Goal: Check status: Check status

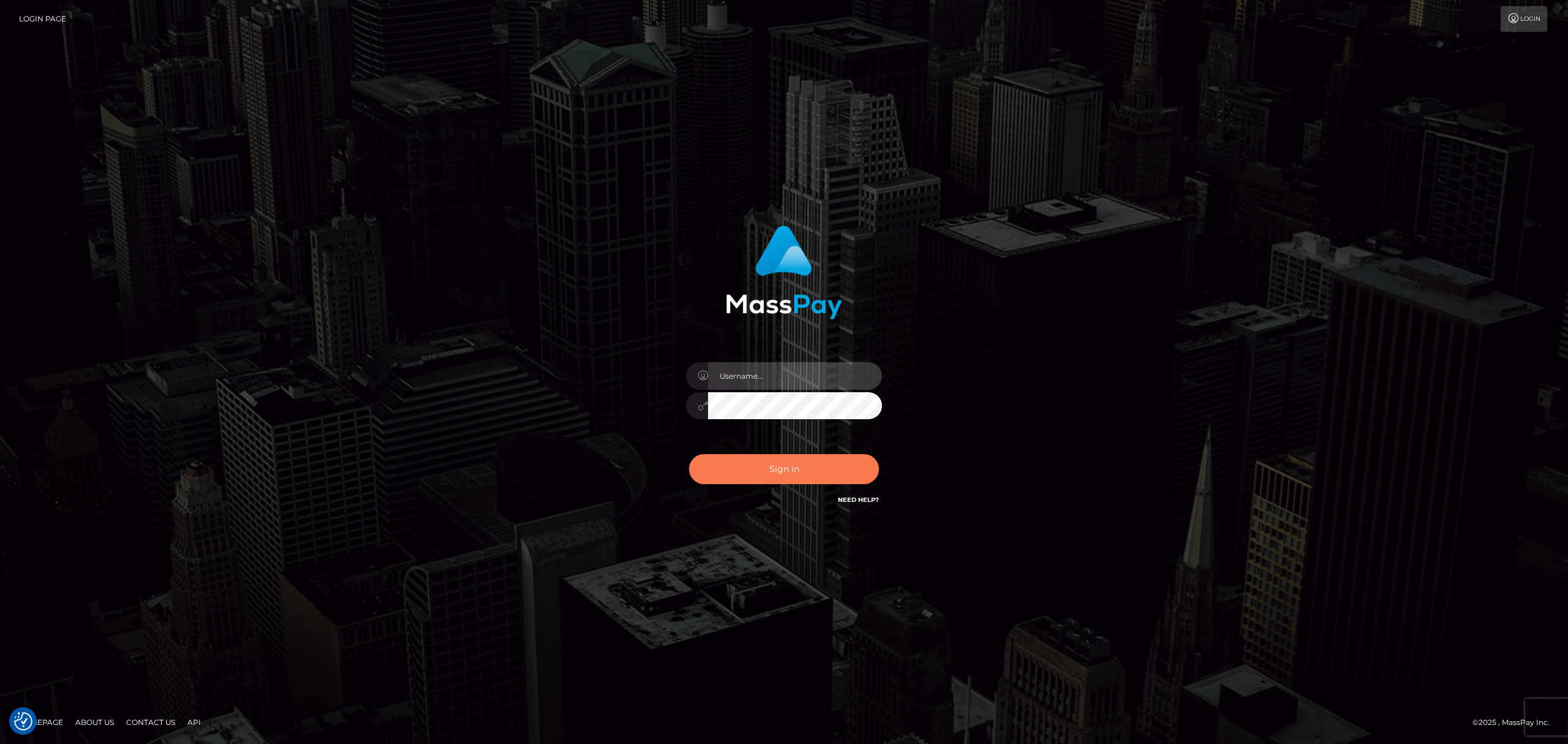
type input "[PERSON_NAME].megabonanza"
click at [784, 462] on button "Sign in" at bounding box center [784, 469] width 190 height 30
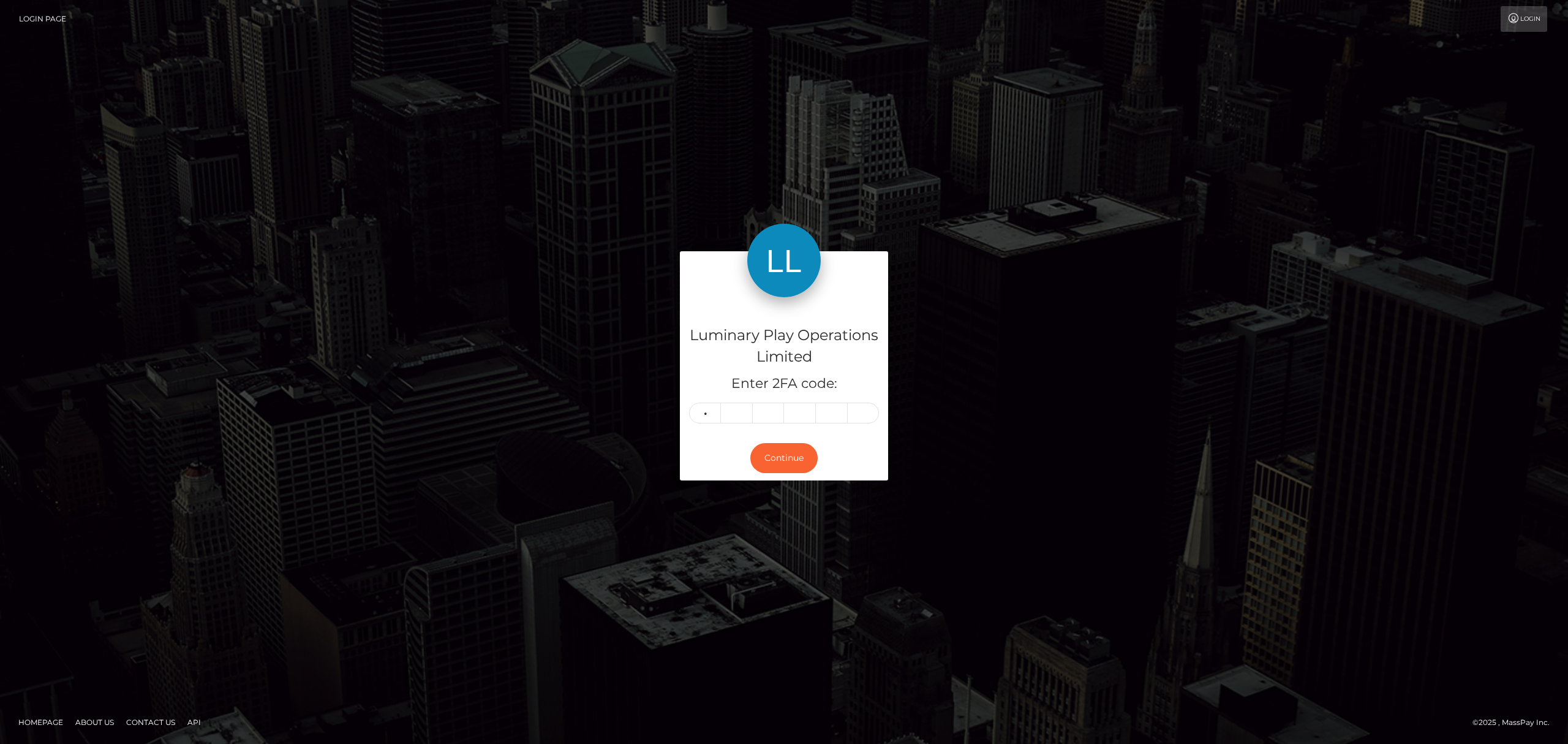
type input "7"
type input "9"
type input "7"
type input "9"
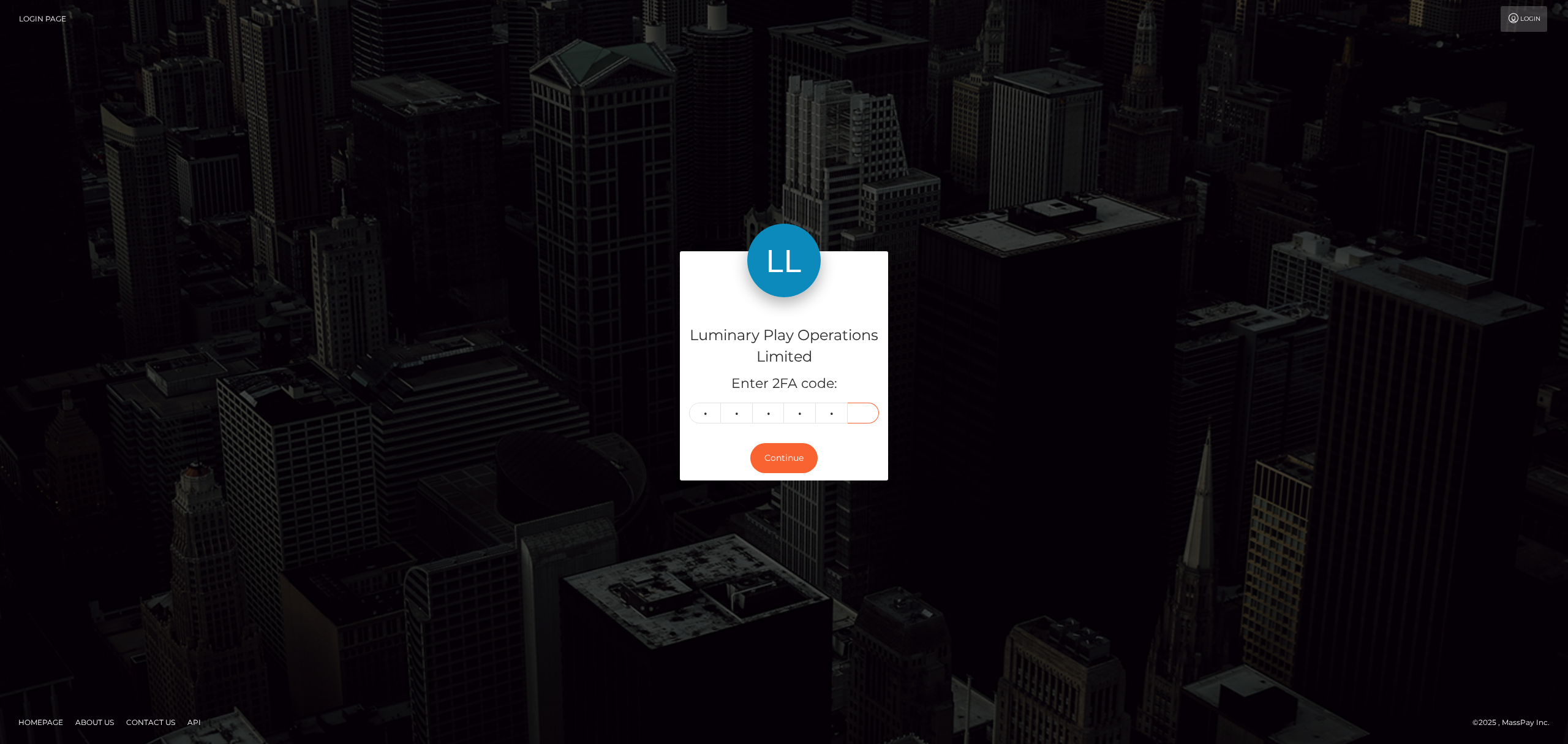
type input "6"
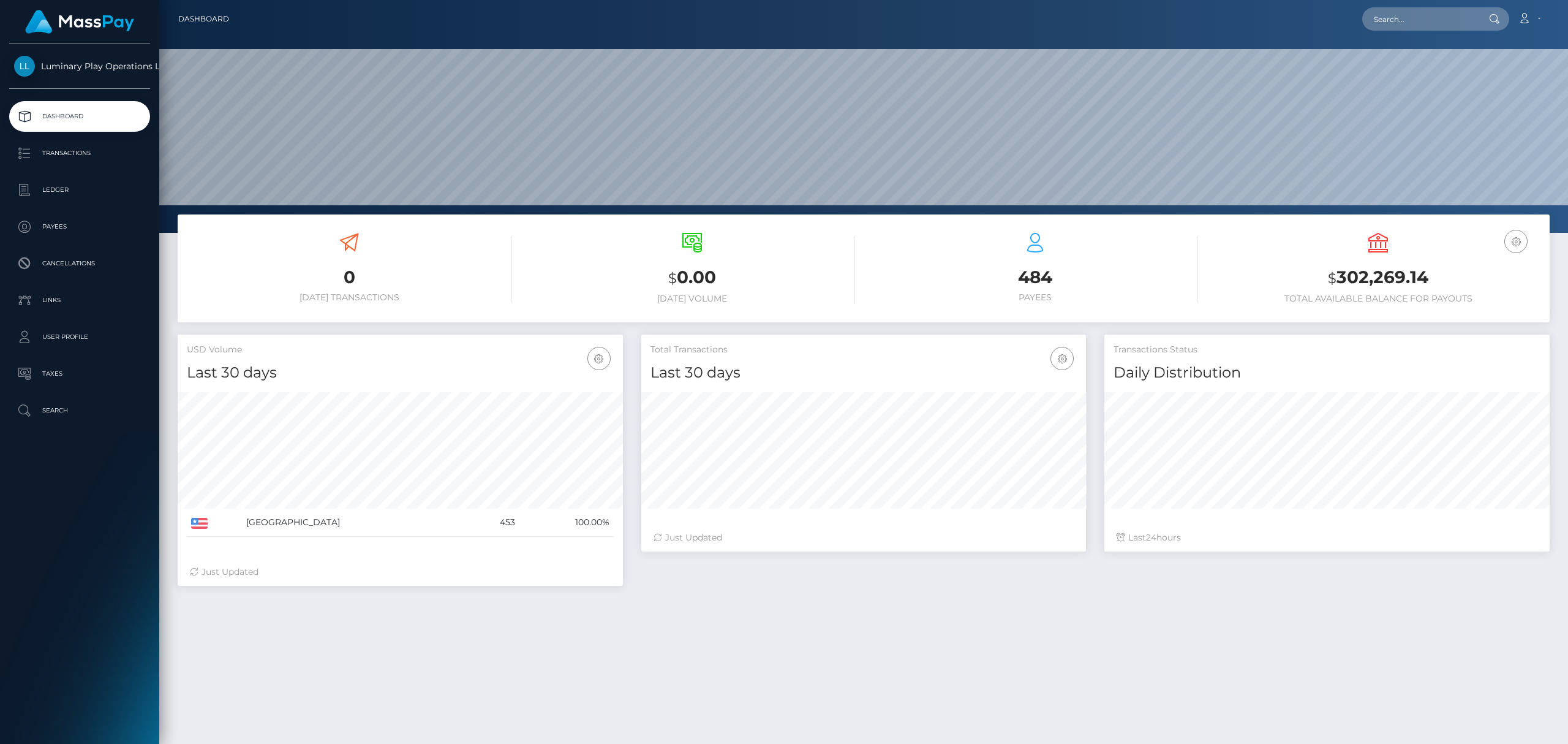
scroll to position [216, 445]
click at [1401, 279] on h3 "$ 302,269.14" at bounding box center [1378, 278] width 324 height 25
copy h3 "302,269.14"
drag, startPoint x: 1257, startPoint y: 691, endPoint x: 1378, endPoint y: 723, distance: 125.2
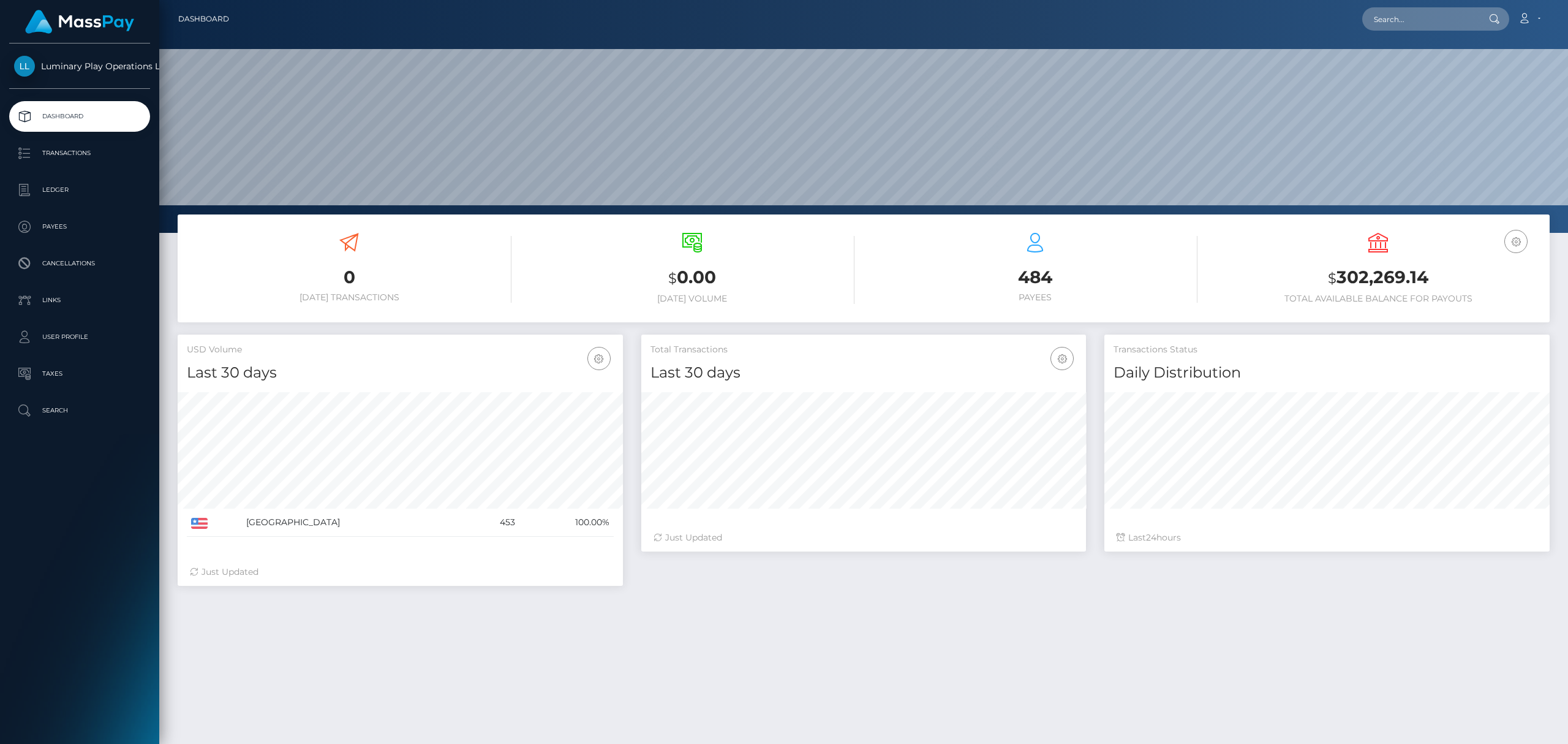
click at [1257, 691] on div "0 Today Transactions $ 0.00 Today Volume 484 $ 24" at bounding box center [863, 549] width 1409 height 669
click at [1198, 255] on div "484 Payees" at bounding box center [1034, 270] width 343 height 92
